Goal: Transaction & Acquisition: Purchase product/service

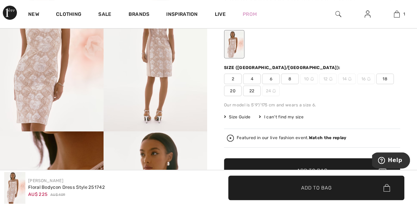
scroll to position [37, 0]
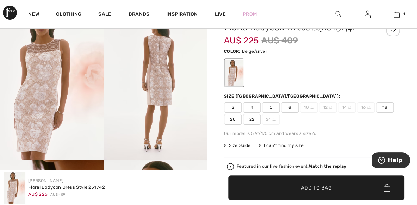
click at [146, 90] on img at bounding box center [154, 82] width 103 height 155
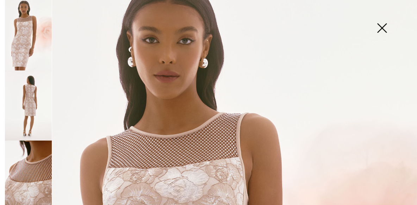
scroll to position [40, 0]
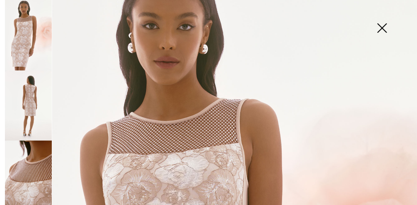
click at [37, 164] on img at bounding box center [28, 175] width 47 height 70
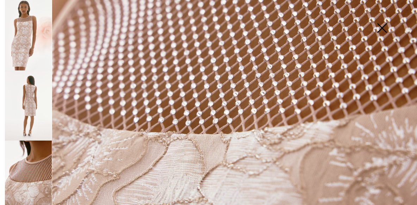
scroll to position [160, 0]
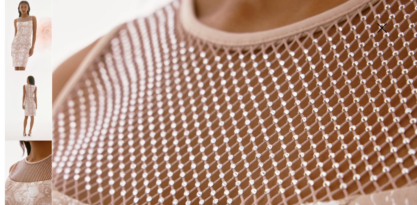
click at [26, 97] on img at bounding box center [28, 105] width 47 height 70
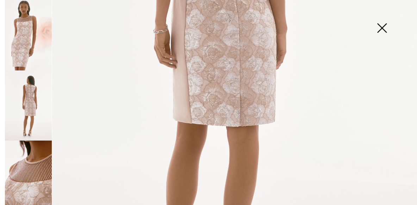
scroll to position [321, 0]
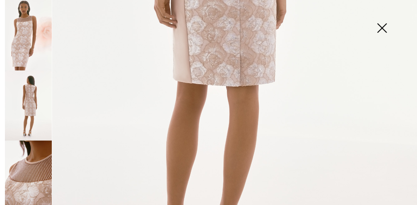
click at [28, 168] on img at bounding box center [28, 175] width 47 height 70
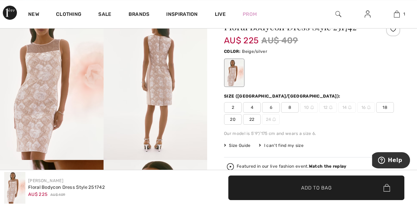
click at [162, 78] on img at bounding box center [154, 82] width 103 height 155
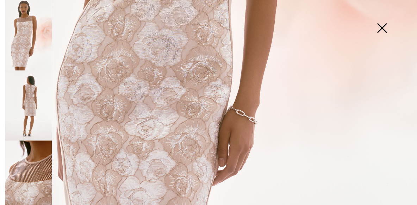
click at [26, 45] on img at bounding box center [28, 35] width 47 height 70
click at [30, 100] on img at bounding box center [28, 105] width 47 height 70
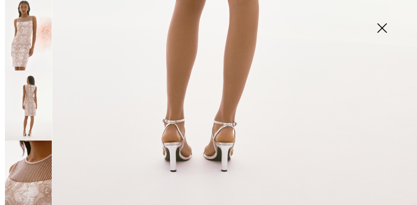
scroll to position [379, 0]
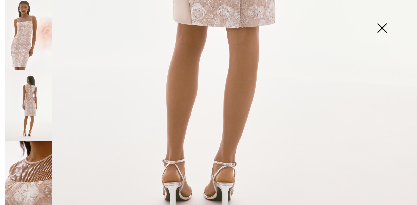
click at [32, 168] on img at bounding box center [28, 175] width 47 height 70
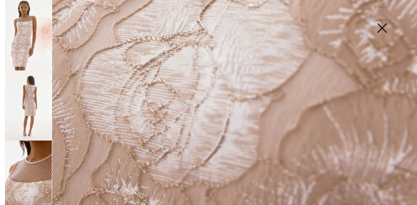
scroll to position [419, 0]
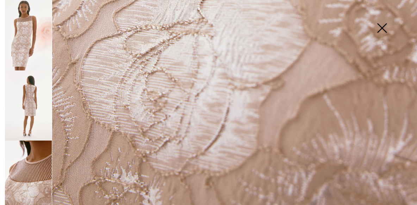
click at [19, 42] on img at bounding box center [28, 35] width 47 height 70
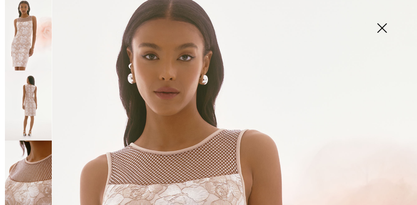
scroll to position [0, 0]
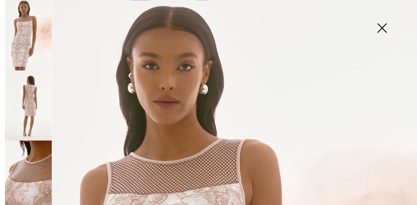
click at [19, 41] on img at bounding box center [28, 35] width 47 height 70
click at [29, 97] on img at bounding box center [28, 105] width 47 height 70
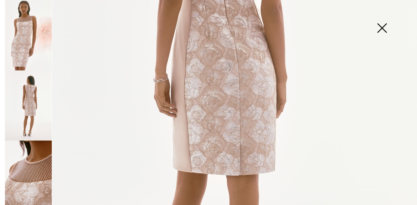
scroll to position [241, 0]
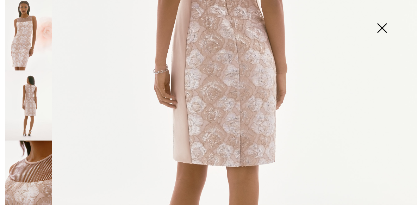
click at [36, 97] on img at bounding box center [28, 105] width 47 height 70
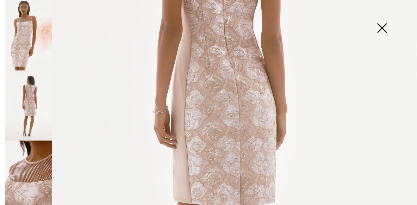
scroll to position [0, 0]
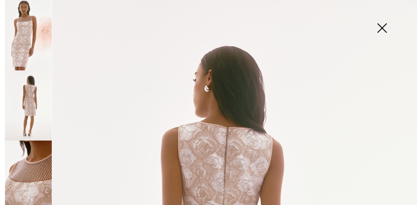
click at [23, 31] on img at bounding box center [28, 35] width 47 height 70
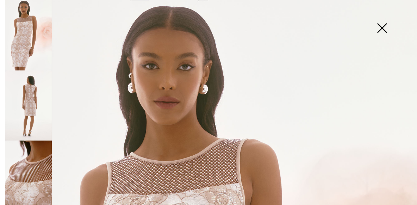
click at [379, 28] on img at bounding box center [381, 29] width 35 height 36
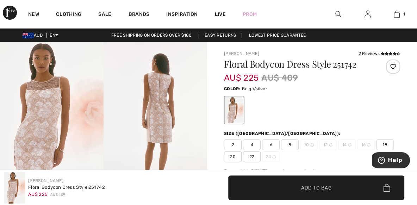
click at [41, 66] on img at bounding box center [51, 119] width 103 height 155
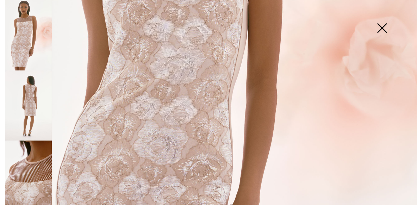
scroll to position [321, 0]
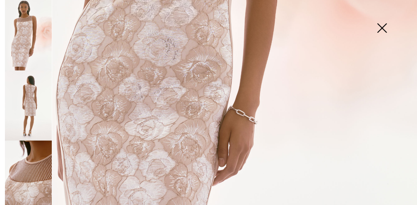
click at [30, 175] on img at bounding box center [28, 175] width 47 height 70
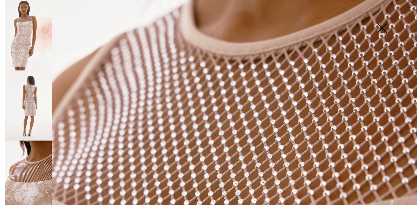
scroll to position [160, 0]
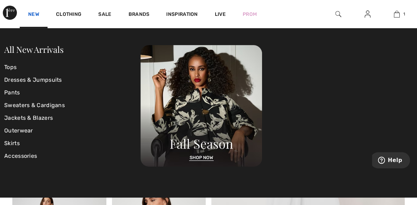
click at [34, 14] on link "New" at bounding box center [33, 14] width 11 height 7
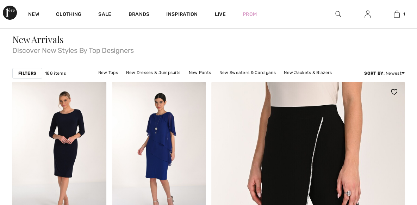
checkbox input "true"
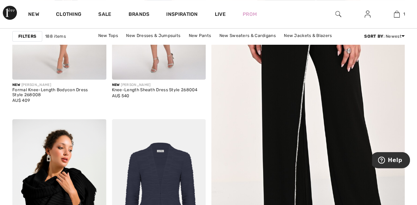
scroll to position [187, 0]
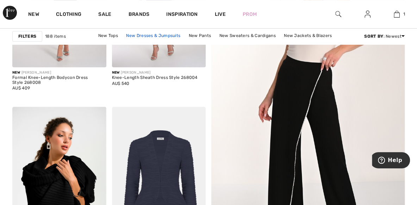
click at [129, 35] on link "New Dresses & Jumpsuits" at bounding box center [152, 35] width 61 height 9
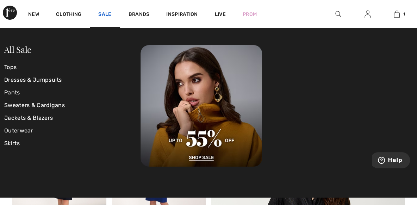
click at [102, 14] on link "Sale" at bounding box center [104, 14] width 13 height 7
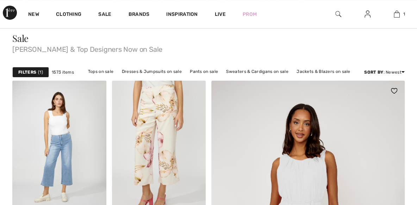
checkbox input "true"
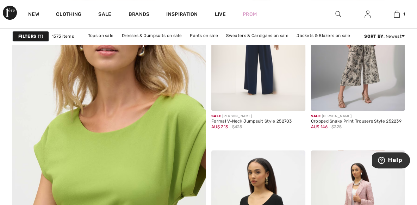
scroll to position [1498, 0]
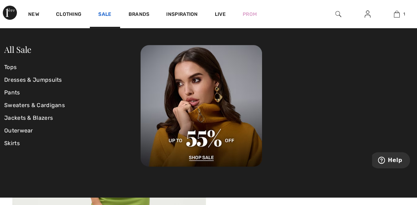
click at [104, 13] on link "Sale" at bounding box center [104, 14] width 13 height 7
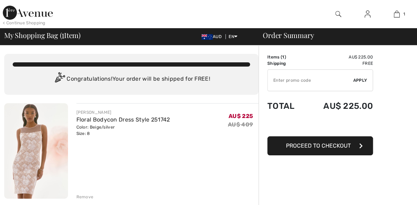
click at [22, 144] on img at bounding box center [36, 150] width 64 height 95
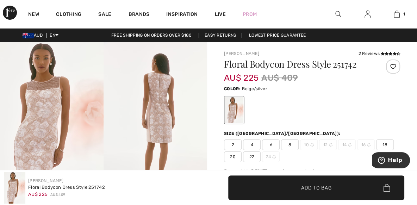
click at [50, 119] on img at bounding box center [51, 119] width 103 height 155
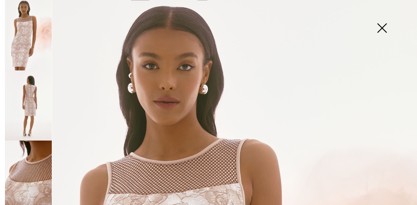
click at [23, 42] on img at bounding box center [28, 35] width 47 height 70
click at [30, 97] on img at bounding box center [28, 105] width 47 height 70
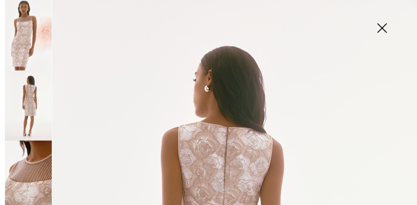
click at [32, 161] on img at bounding box center [28, 175] width 47 height 70
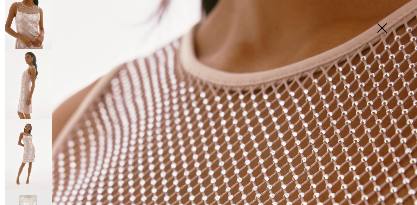
scroll to position [241, 0]
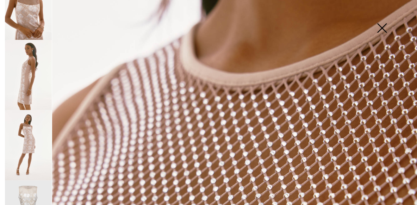
click at [32, 123] on img at bounding box center [28, 145] width 47 height 70
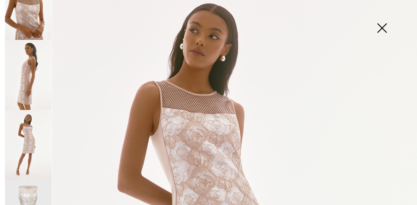
scroll to position [0, 0]
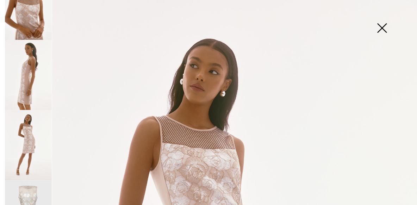
click at [20, 135] on img at bounding box center [28, 145] width 47 height 70
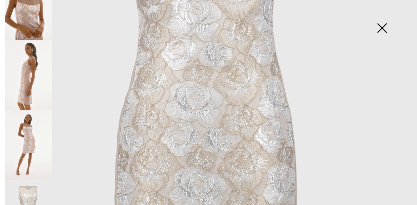
scroll to position [201, 0]
click at [19, 134] on img at bounding box center [28, 145] width 47 height 70
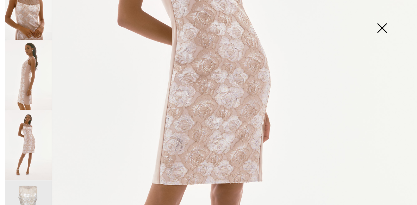
click at [38, 140] on img at bounding box center [28, 145] width 47 height 70
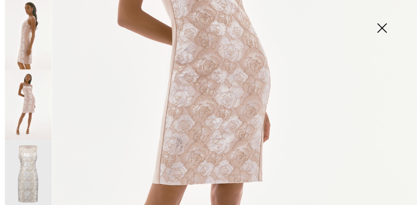
scroll to position [286, 0]
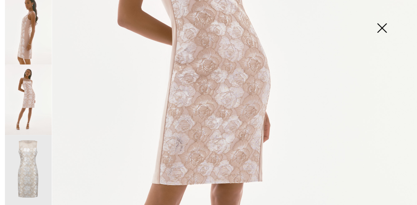
click at [28, 149] on img at bounding box center [28, 170] width 47 height 70
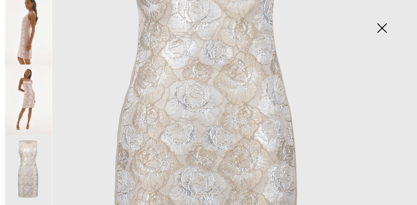
click at [32, 174] on img at bounding box center [28, 170] width 47 height 70
click at [31, 173] on img at bounding box center [28, 170] width 47 height 70
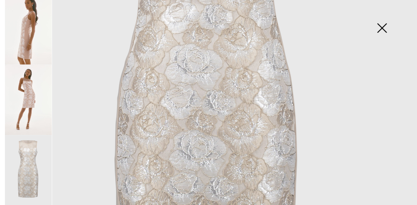
scroll to position [361, 0]
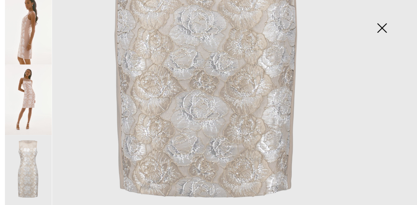
click at [30, 88] on img at bounding box center [28, 99] width 47 height 70
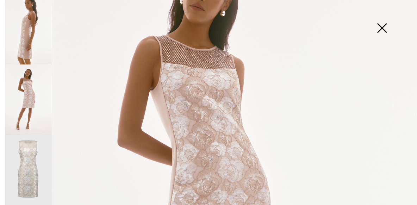
scroll to position [40, 0]
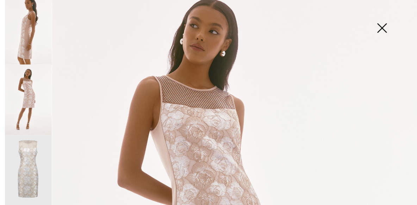
click at [28, 44] on img at bounding box center [28, 29] width 47 height 70
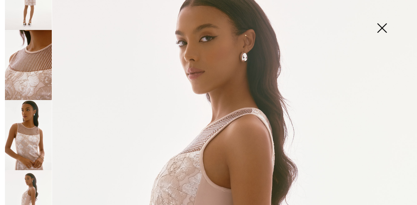
scroll to position [86, 0]
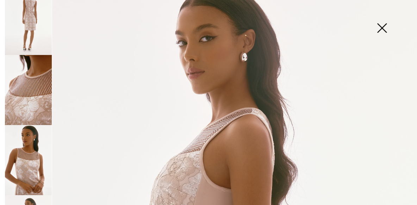
click at [29, 93] on img at bounding box center [28, 90] width 47 height 70
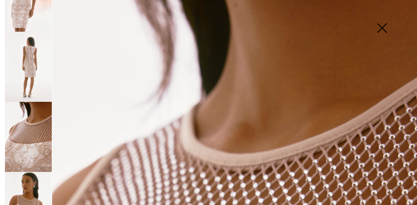
scroll to position [5, 0]
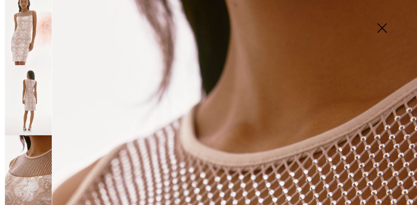
click at [30, 164] on img at bounding box center [28, 170] width 47 height 70
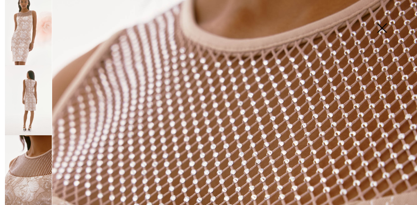
scroll to position [160, 0]
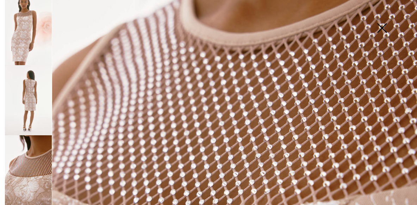
click at [18, 32] on img at bounding box center [28, 30] width 47 height 70
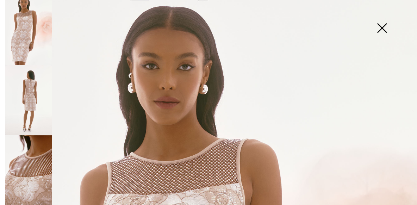
scroll to position [80, 0]
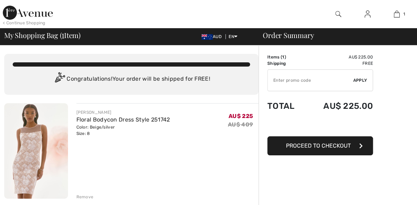
checkbox input "true"
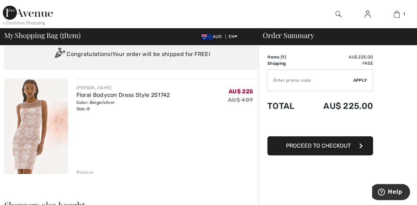
scroll to position [75, 0]
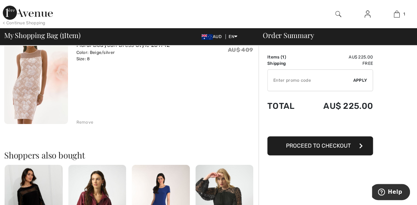
click at [31, 94] on img at bounding box center [36, 76] width 64 height 95
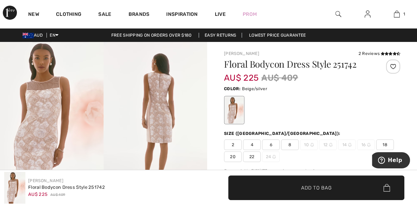
click at [45, 104] on img at bounding box center [51, 119] width 103 height 155
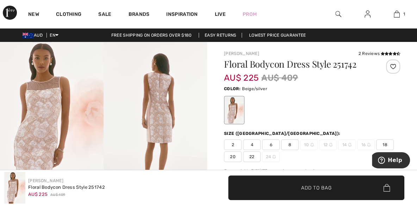
click at [159, 115] on img at bounding box center [154, 119] width 103 height 155
